Goal: Find specific page/section: Find specific page/section

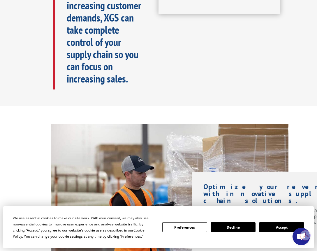
scroll to position [436, 0]
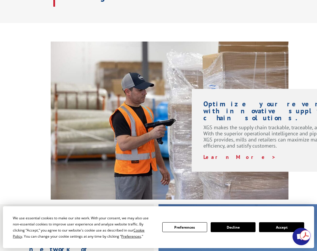
click at [278, 230] on button "Accept" at bounding box center [281, 228] width 45 height 10
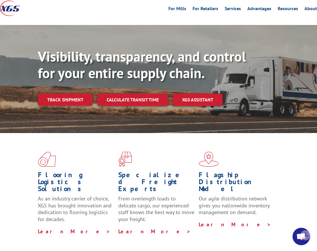
scroll to position [0, 0]
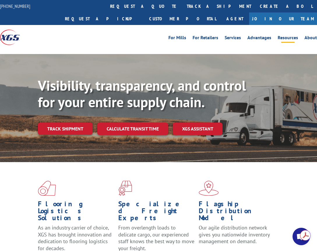
click at [294, 38] on link "Resources" at bounding box center [287, 38] width 20 height 6
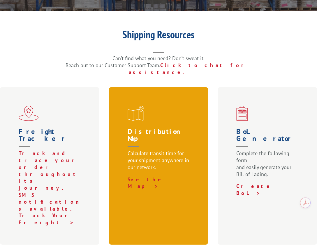
click at [152, 176] on p "See the Map >" at bounding box center [159, 183] width 64 height 14
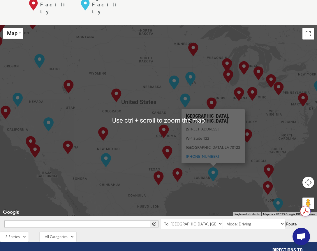
scroll to position [17, 0]
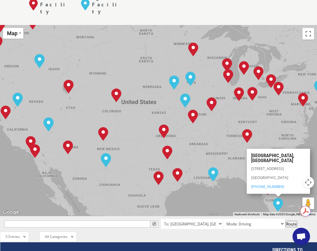
click at [43, 5] on div "XGS Facility Agent Facility" at bounding box center [158, 4] width 317 height 42
